Goal: Find specific page/section: Find specific page/section

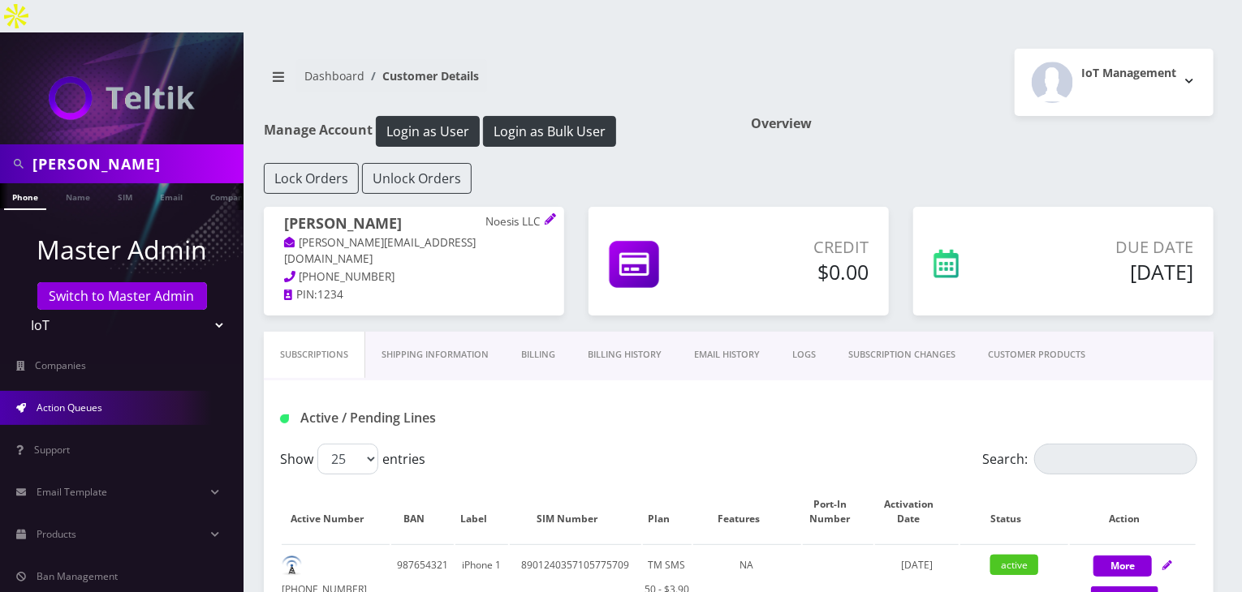
click at [88, 391] on link "Action Queues" at bounding box center [121, 408] width 243 height 34
